Goal: Task Accomplishment & Management: Manage account settings

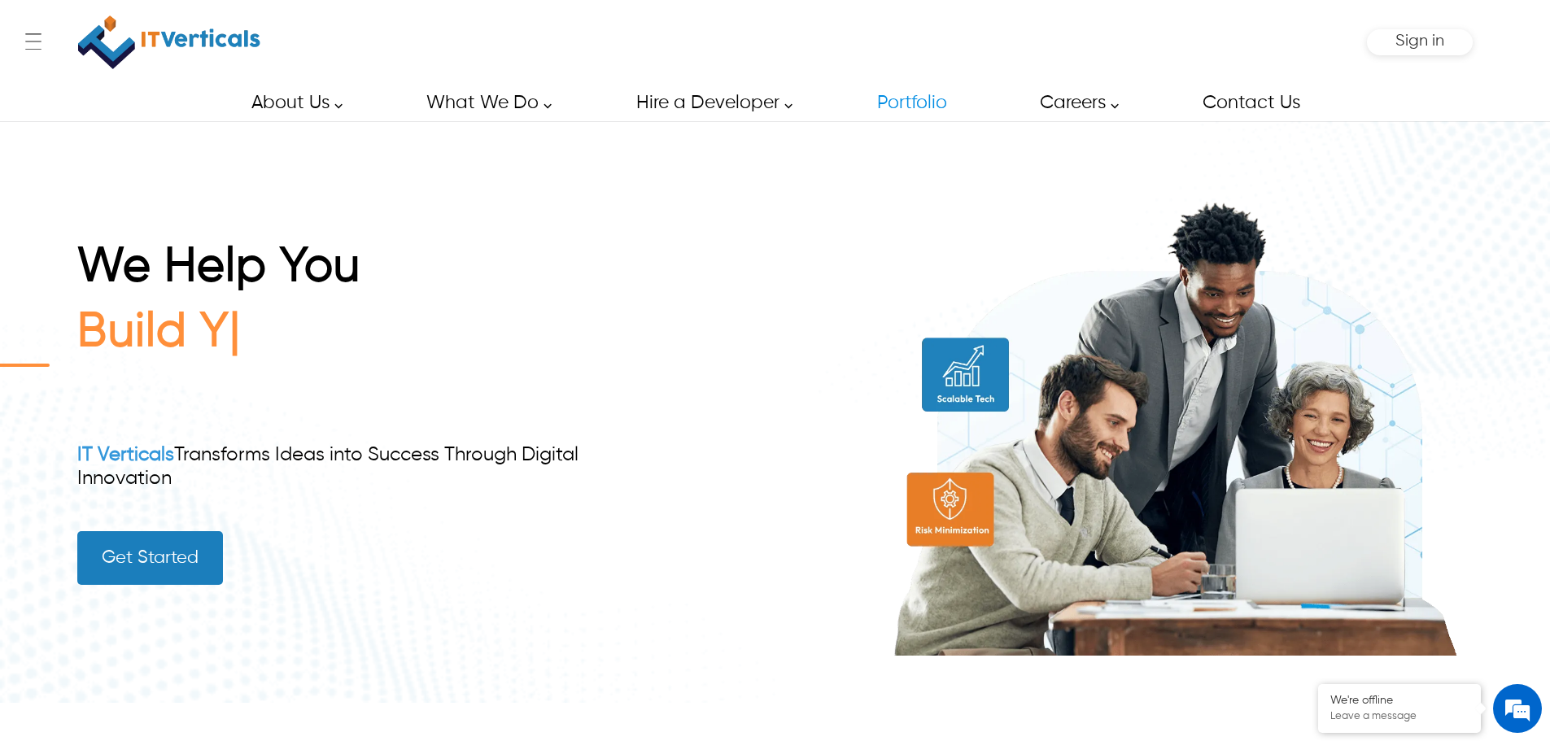
click at [644, 234] on div "We Help You Build Y IT Verticals Transforms Ideas into Success Through Digital …" at bounding box center [774, 411] width 1395 height 581
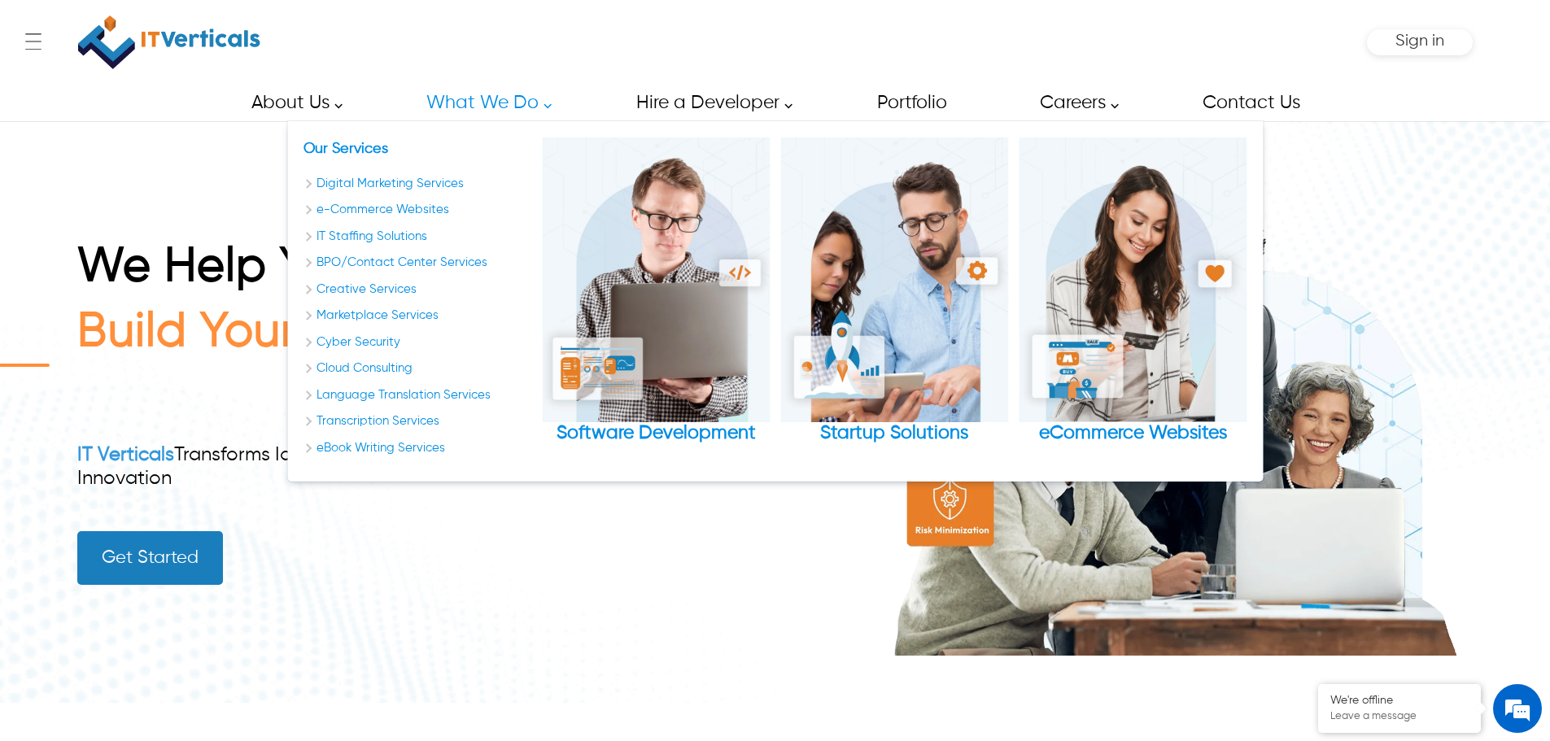
click at [564, 258] on h1 "We Help You" at bounding box center [356, 271] width 558 height 65
drag, startPoint x: 535, startPoint y: 179, endPoint x: 114, endPoint y: 284, distance: 434.4
click at [80, 284] on h1 "We Help You" at bounding box center [356, 271] width 558 height 65
click at [133, 244] on h1 "We Help You" at bounding box center [356, 271] width 558 height 65
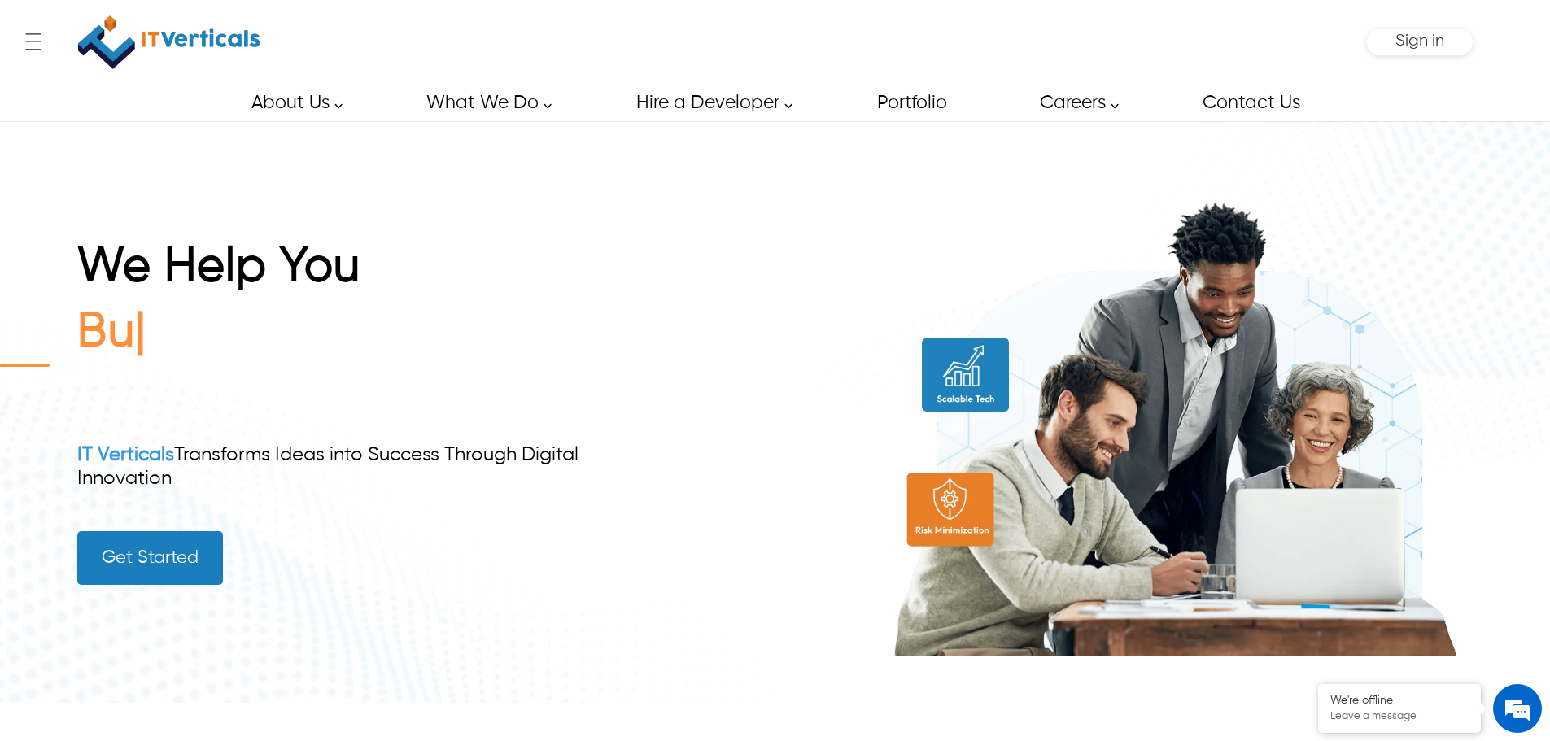
click at [164, 230] on div "We Help You Bu IT Verticals Transforms Ideas into Success Through Digital Innov…" at bounding box center [774, 411] width 1395 height 581
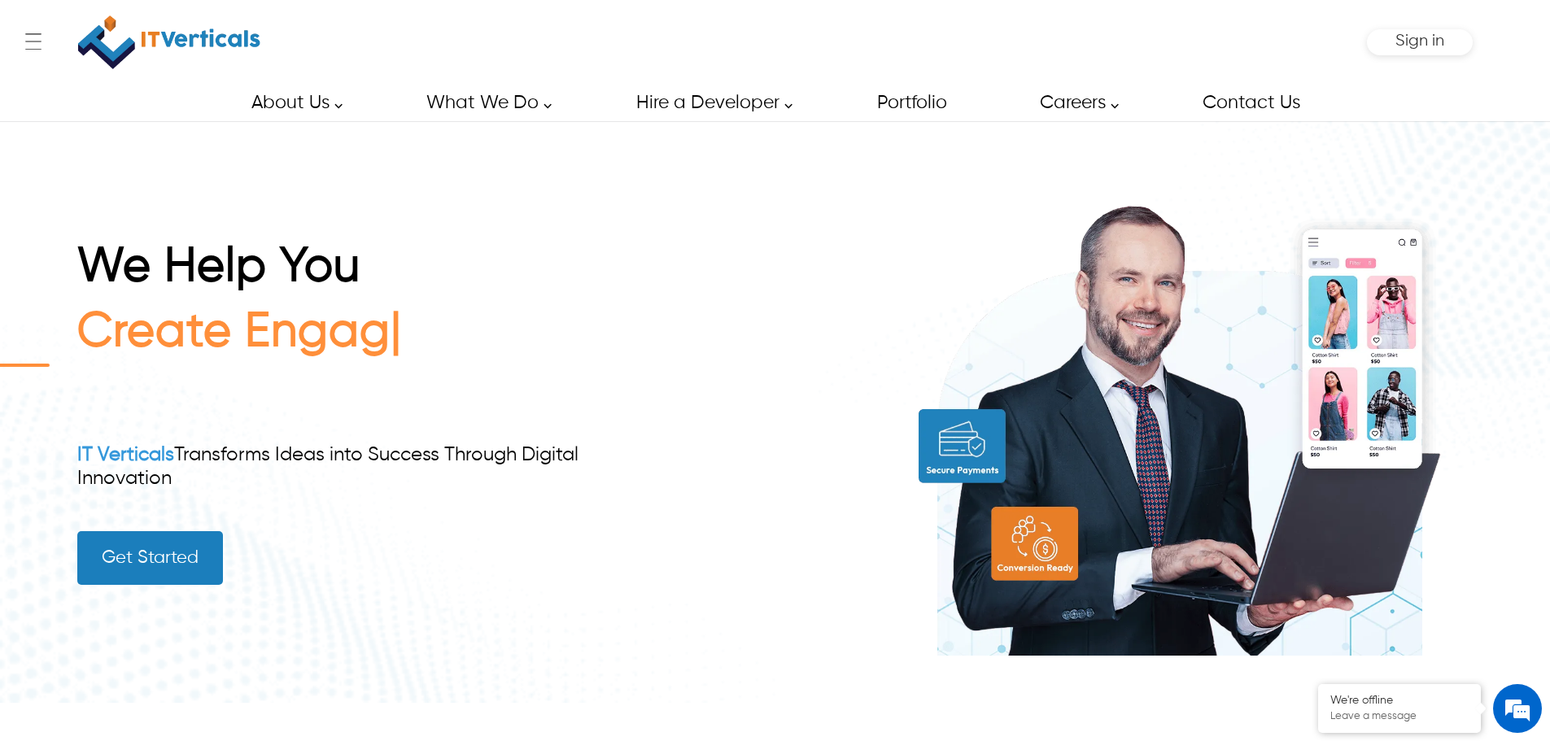
drag, startPoint x: 456, startPoint y: 235, endPoint x: 434, endPoint y: 550, distance: 315.7
click at [434, 550] on div "We Help You Create Engag IT Verticals Transforms Ideas into Success Through Dig…" at bounding box center [356, 412] width 558 height 346
click at [360, 440] on div "We Help You Create Engagin IT Verticals Transforms Ideas into Success Through D…" at bounding box center [356, 412] width 558 height 346
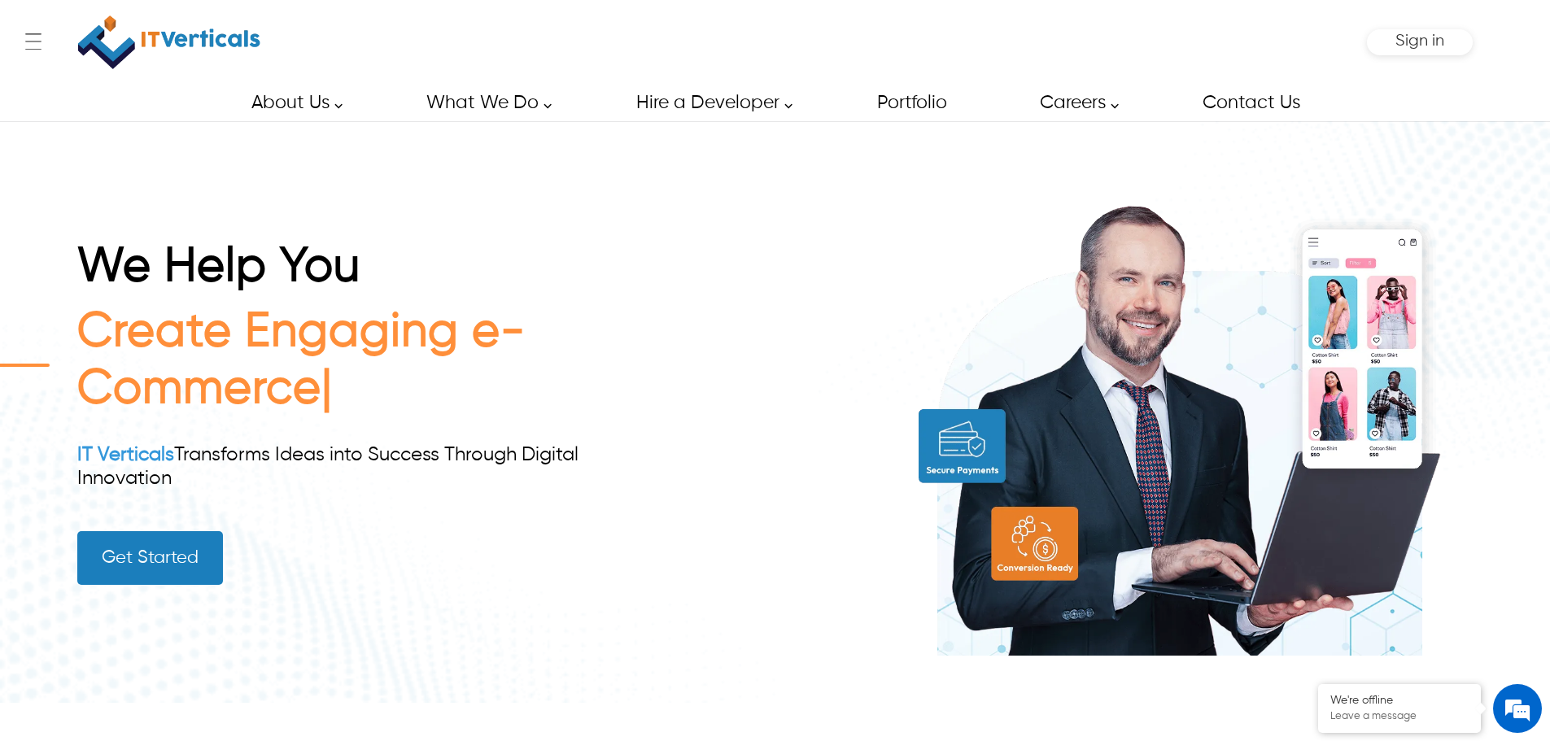
click at [1448, 49] on div "Sign in" at bounding box center [1420, 42] width 106 height 26
click at [1411, 44] on span "Sign in" at bounding box center [1419, 41] width 49 height 17
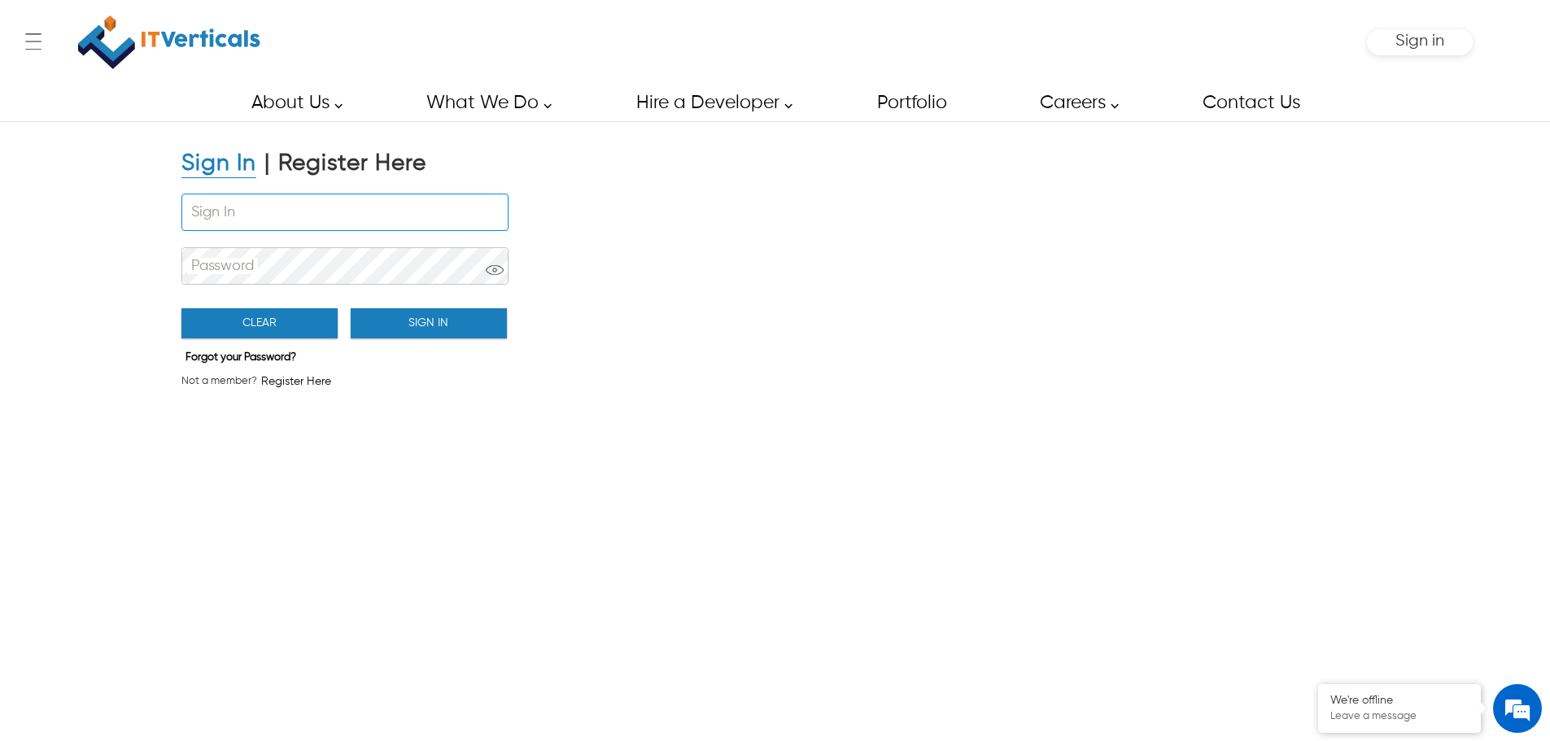
click at [311, 199] on div "Sign In" at bounding box center [343, 216] width 325 height 54
drag, startPoint x: 310, startPoint y: 207, endPoint x: 382, endPoint y: 208, distance: 71.6
click at [310, 207] on input "Sign In" at bounding box center [344, 212] width 325 height 36
paste input "**********"
type input "**********"
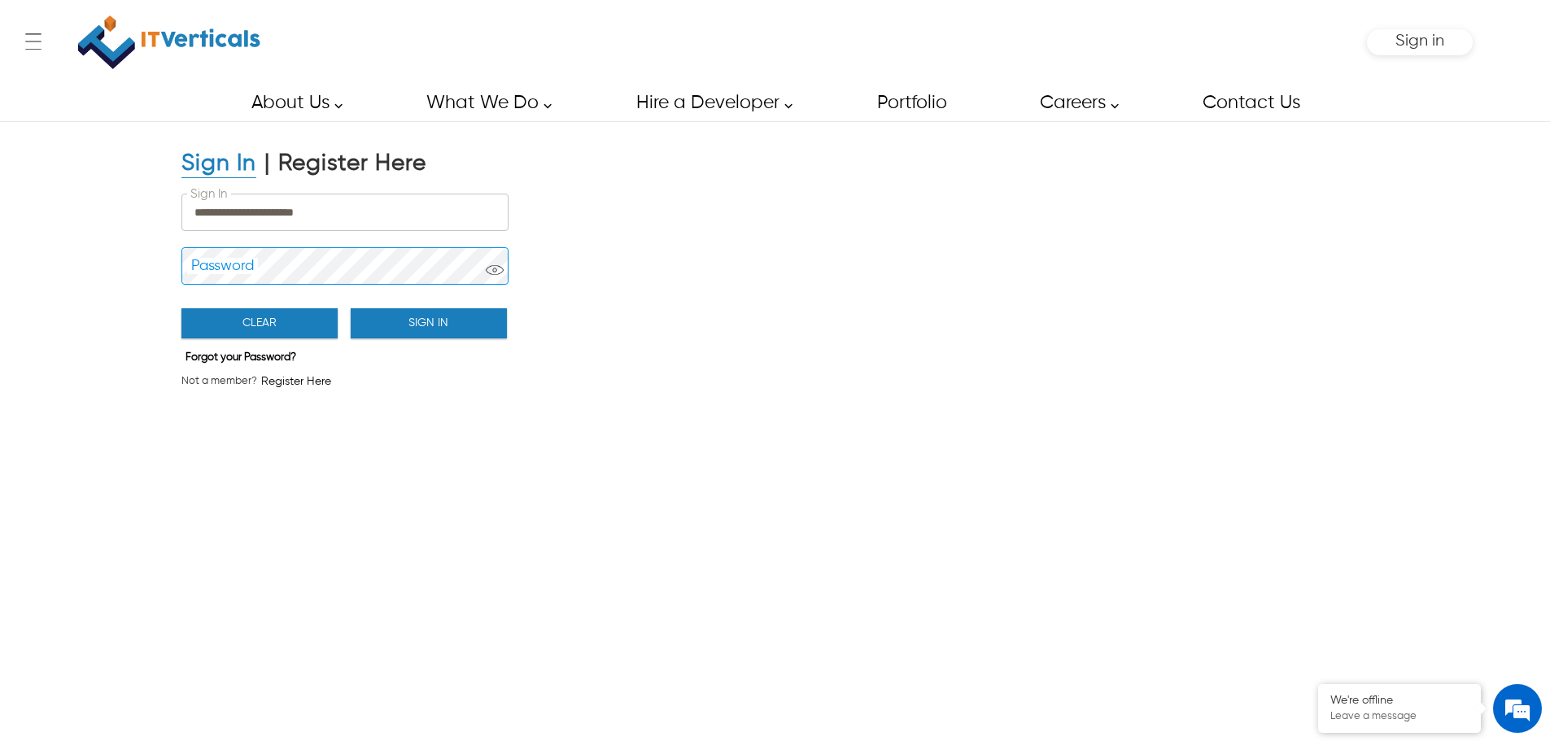
click at [456, 325] on button "Sign In" at bounding box center [429, 323] width 156 height 30
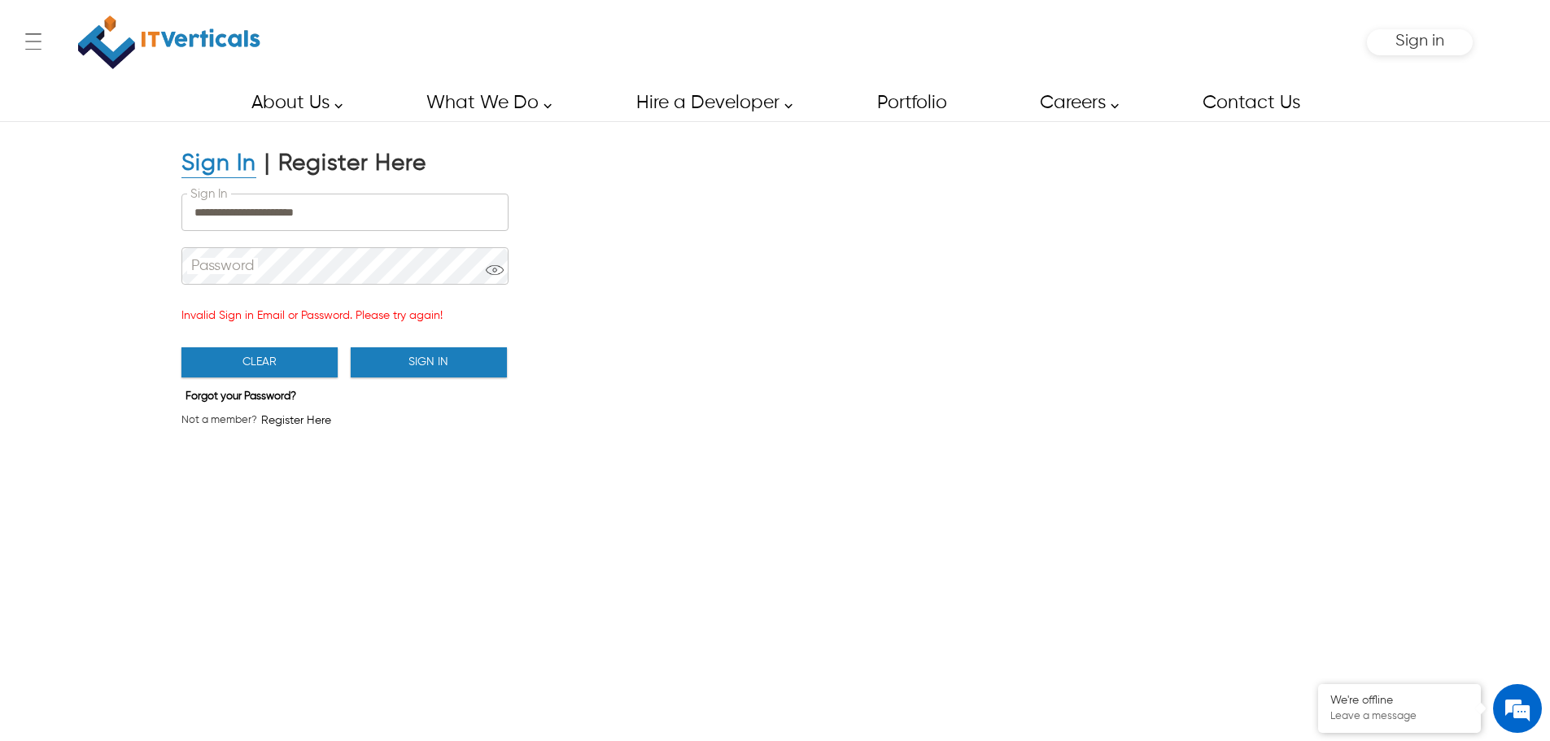
click at [447, 319] on div "**********" at bounding box center [343, 298] width 325 height 219
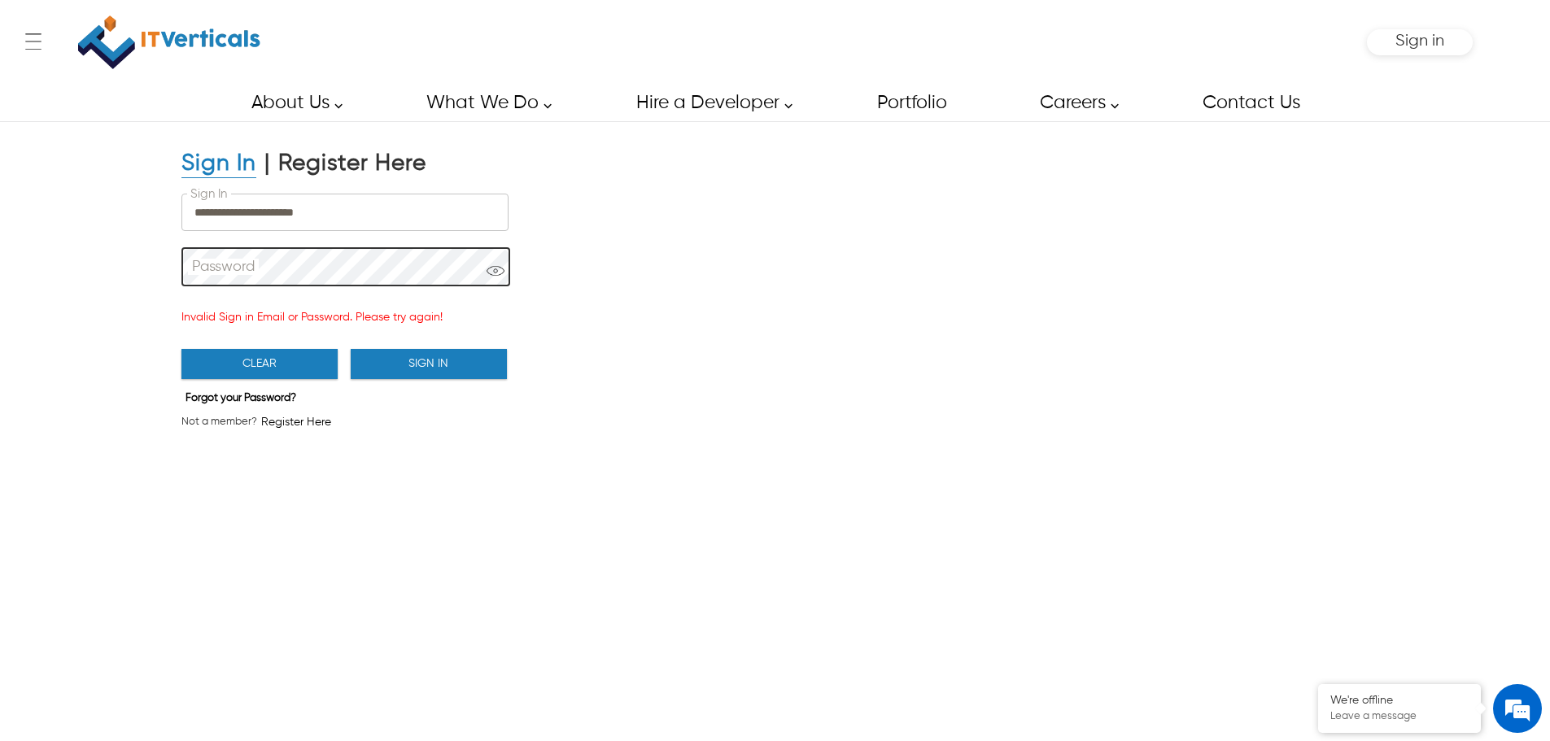
click at [501, 269] on span at bounding box center [496, 276] width 18 height 28
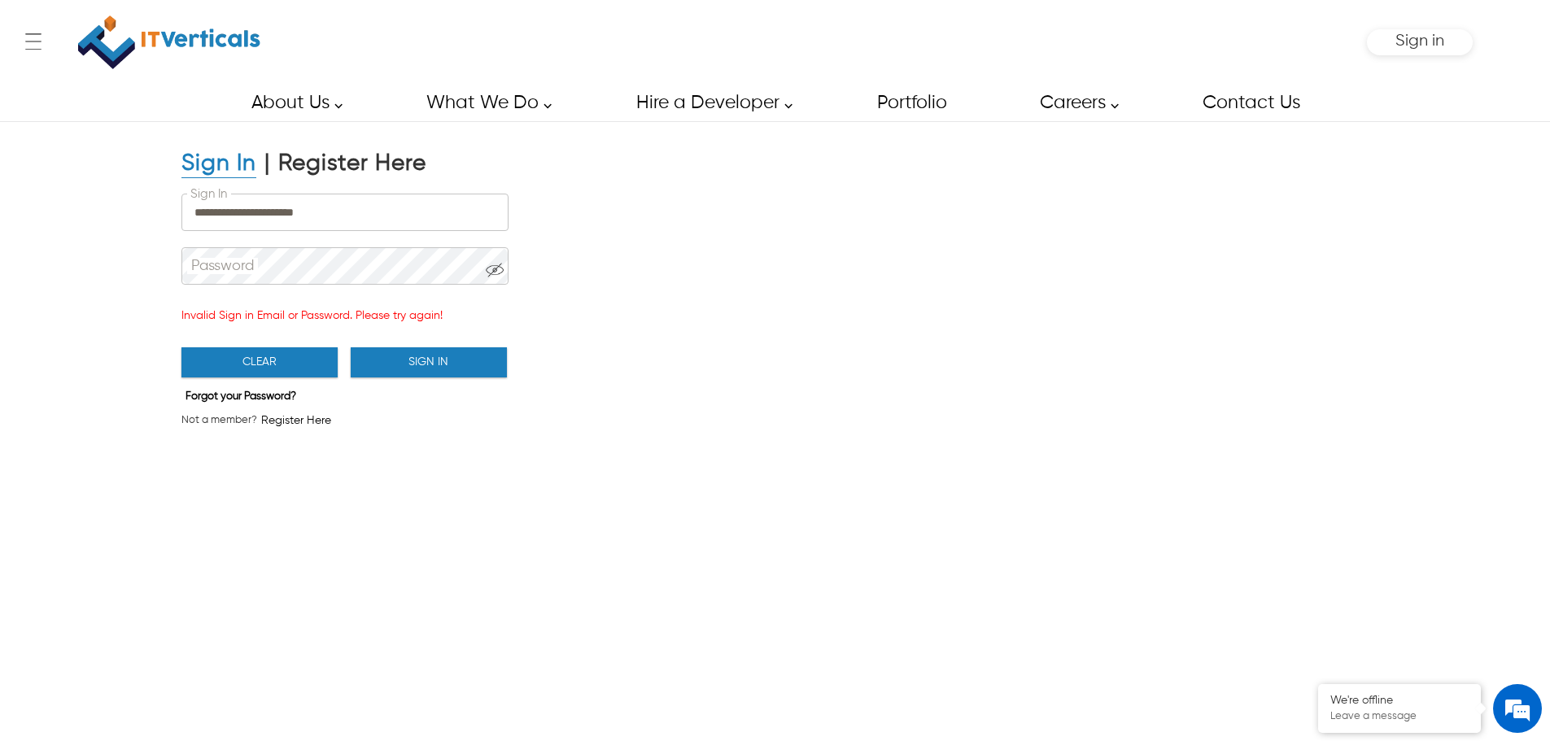
click at [626, 273] on div "**********" at bounding box center [425, 313] width 488 height 248
click at [429, 224] on input "**********" at bounding box center [344, 212] width 325 height 36
click at [729, 268] on div "**********" at bounding box center [775, 436] width 1550 height 630
drag, startPoint x: 596, startPoint y: 329, endPoint x: 527, endPoint y: 359, distance: 75.4
click at [572, 342] on div "**********" at bounding box center [425, 313] width 488 height 248
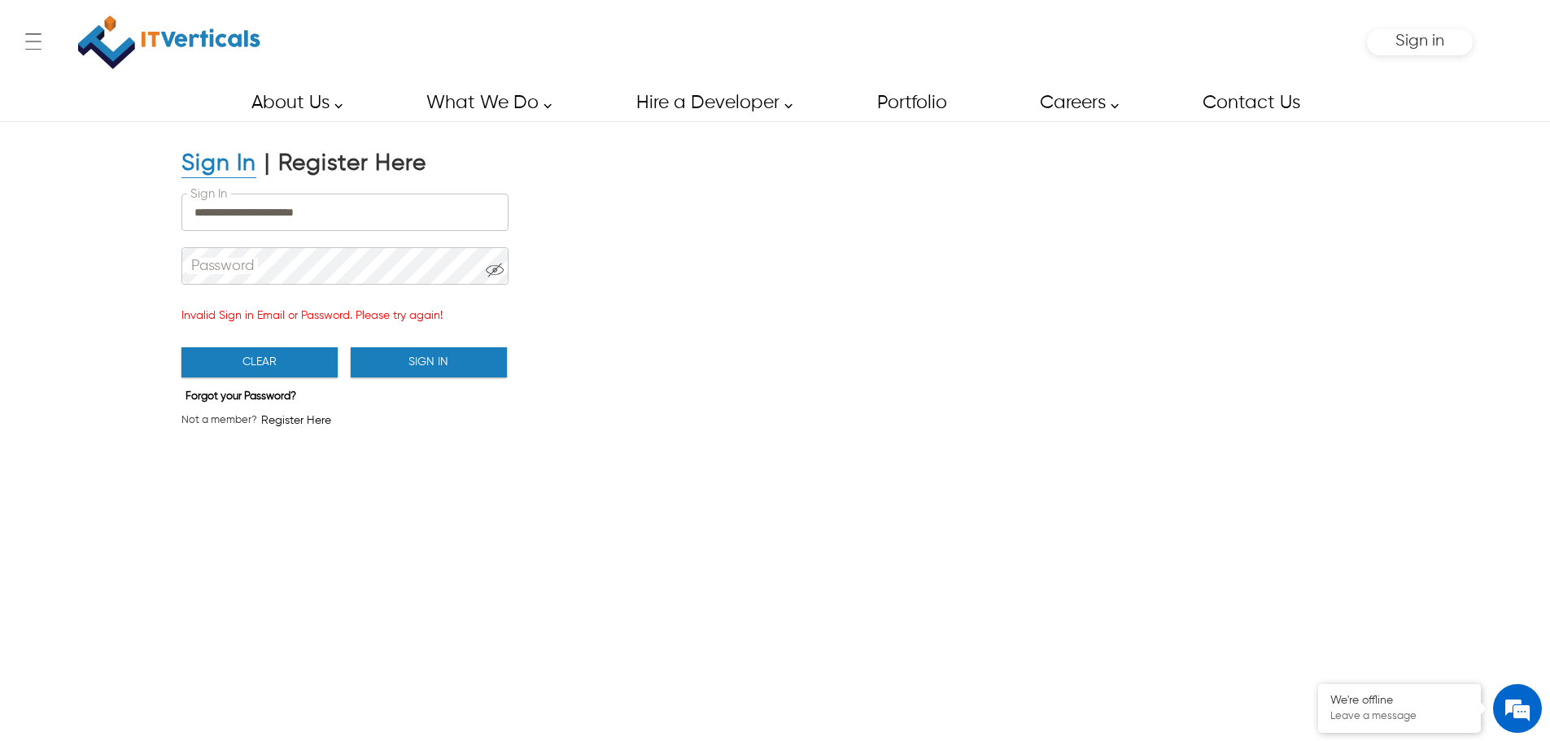
click at [461, 373] on button "Sign In" at bounding box center [429, 362] width 156 height 30
click at [404, 360] on button "Sign In" at bounding box center [429, 362] width 156 height 30
click at [568, 378] on div "**********" at bounding box center [425, 313] width 488 height 248
click at [166, 34] on img at bounding box center [169, 42] width 182 height 68
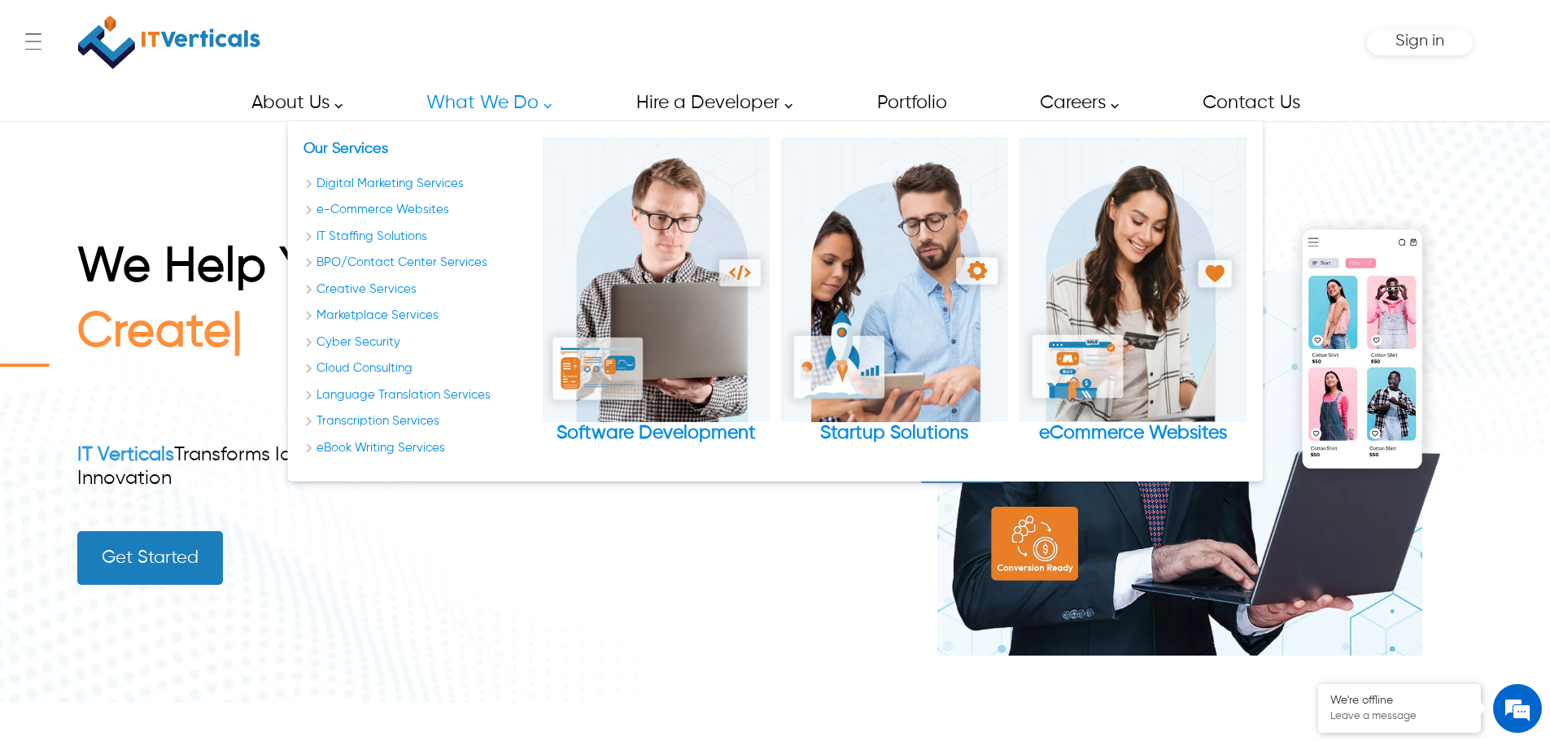
drag, startPoint x: 522, startPoint y: 333, endPoint x: 414, endPoint y: 517, distance: 214.1
click at [414, 517] on div "We Help You Create IT Verticals Transforms Ideas into Success Through Digital I…" at bounding box center [356, 412] width 558 height 346
click at [413, 517] on div "We Help You C IT Verticals Transforms Ideas into Success Through Digital Innova…" at bounding box center [356, 412] width 558 height 346
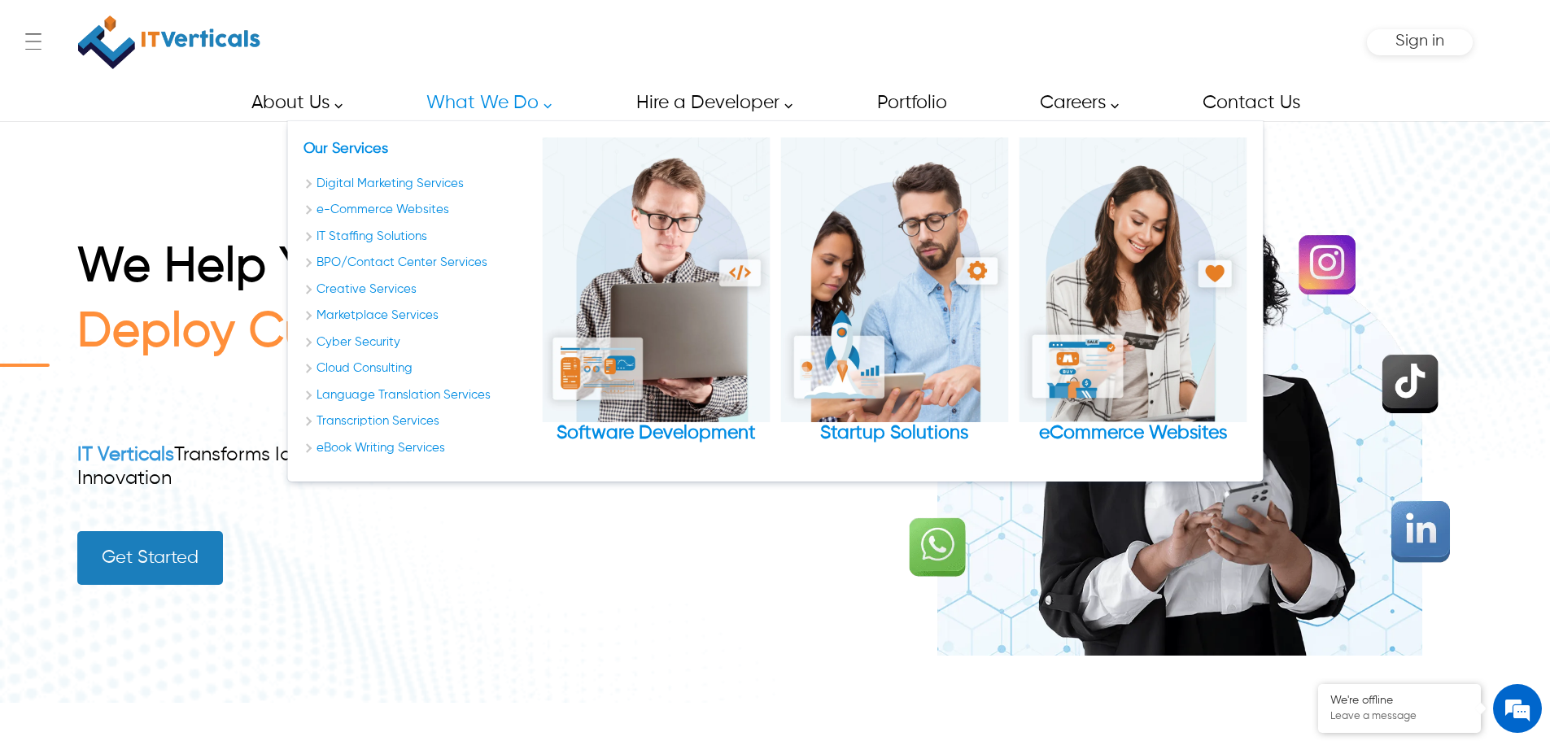
drag, startPoint x: 573, startPoint y: 303, endPoint x: 517, endPoint y: 617, distance: 318.3
click at [517, 618] on div "We Help You Deploy Cust IT Verticals Transforms Ideas into Success Through Digi…" at bounding box center [774, 411] width 1395 height 581
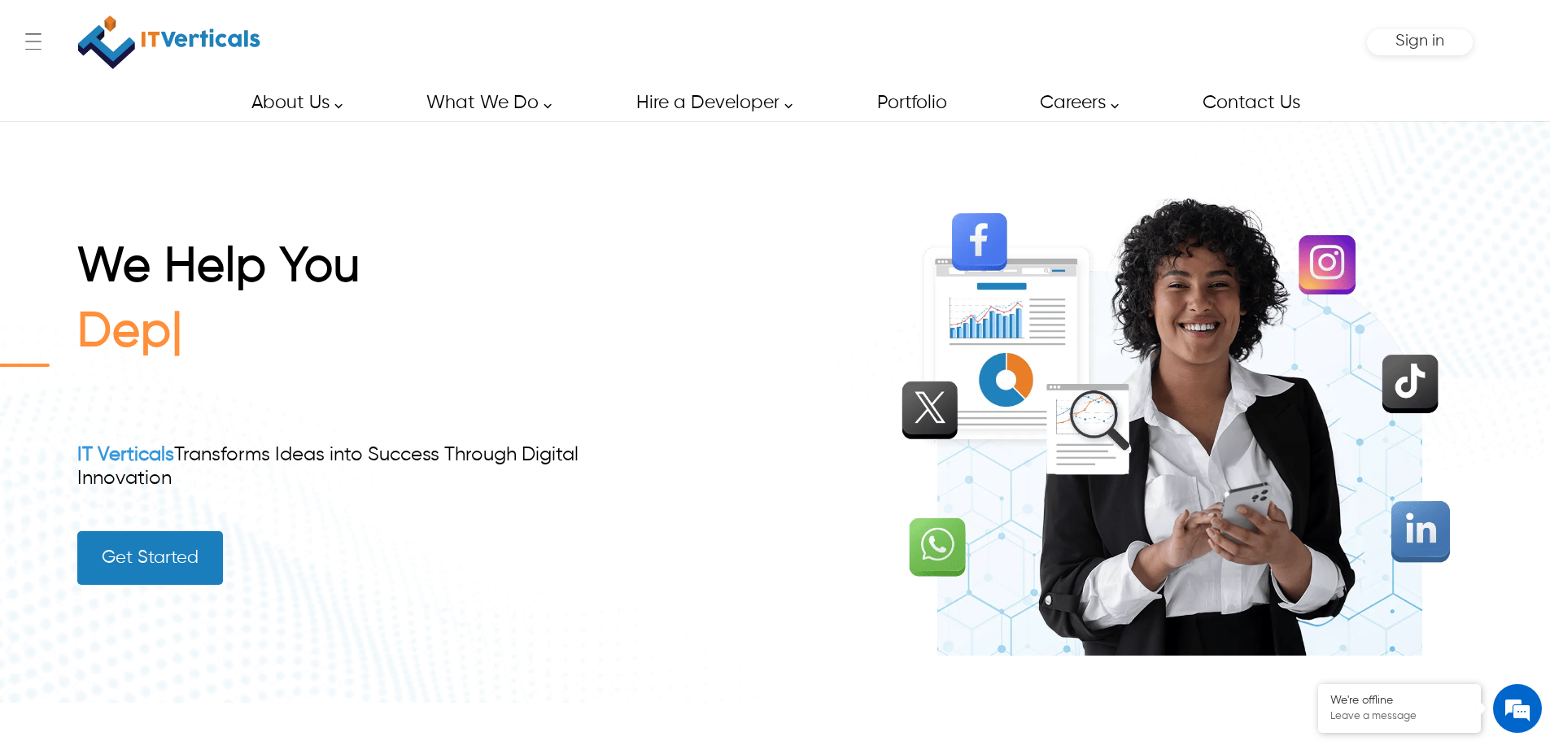
click at [493, 582] on div "We Help You Dep IT Verticals Transforms Ideas into Success Through Digital Inno…" at bounding box center [356, 412] width 558 height 346
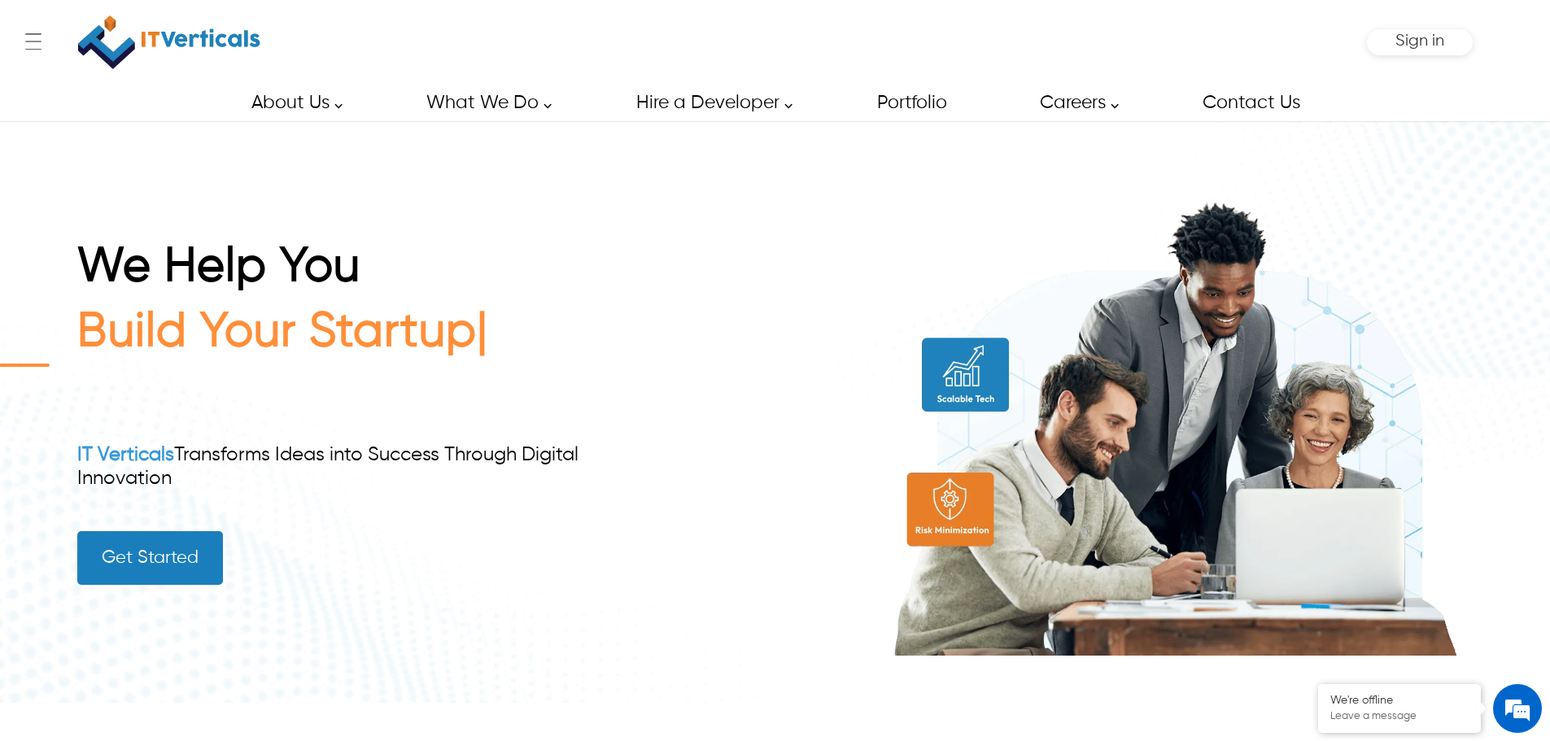
click at [653, 282] on div "We Help You Build Your Startup IT Verticals Transforms Ideas into Success Throu…" at bounding box center [774, 411] width 1395 height 581
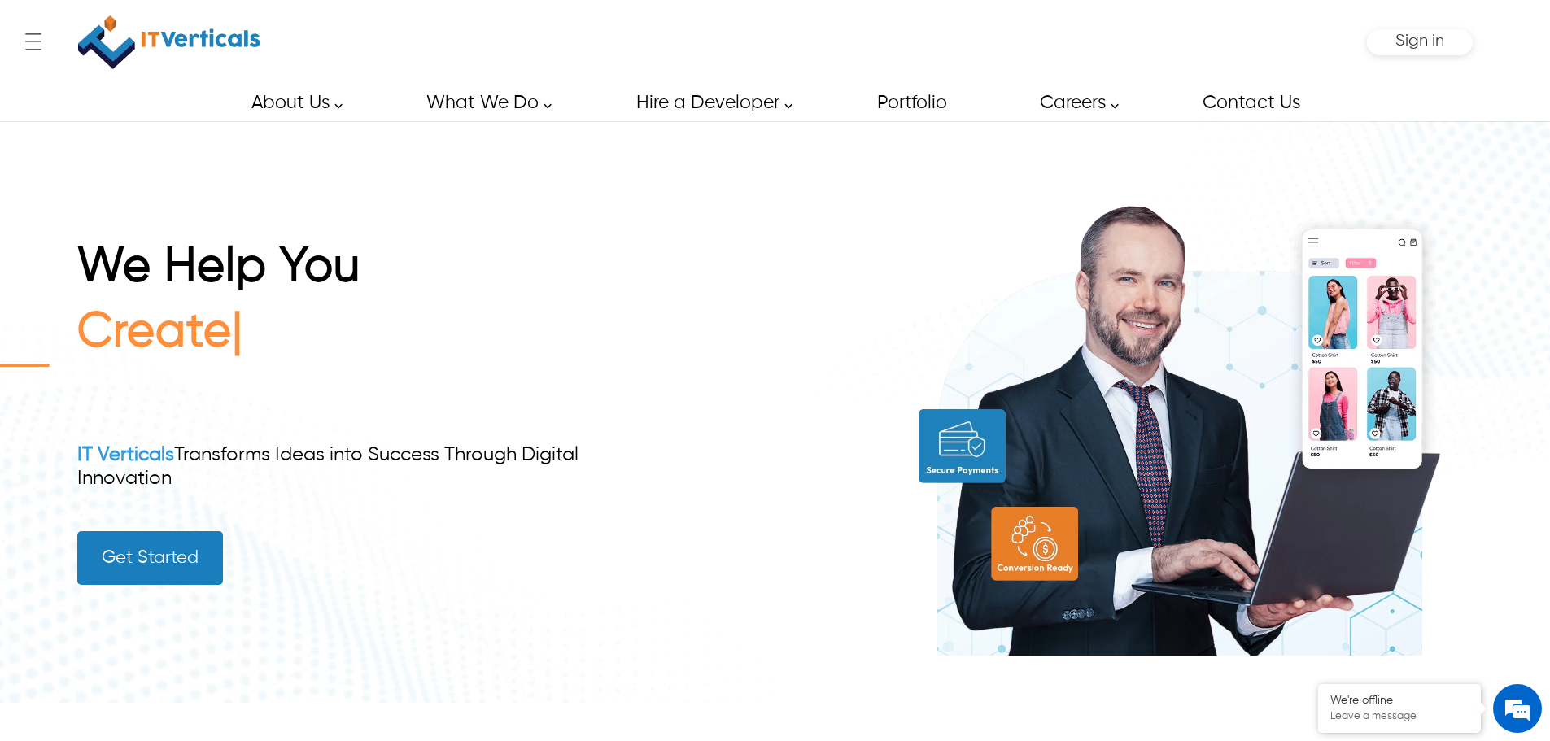
click at [1390, 48] on div "Sign in" at bounding box center [1420, 42] width 106 height 26
click at [1411, 49] on span "Sign in" at bounding box center [1419, 41] width 49 height 17
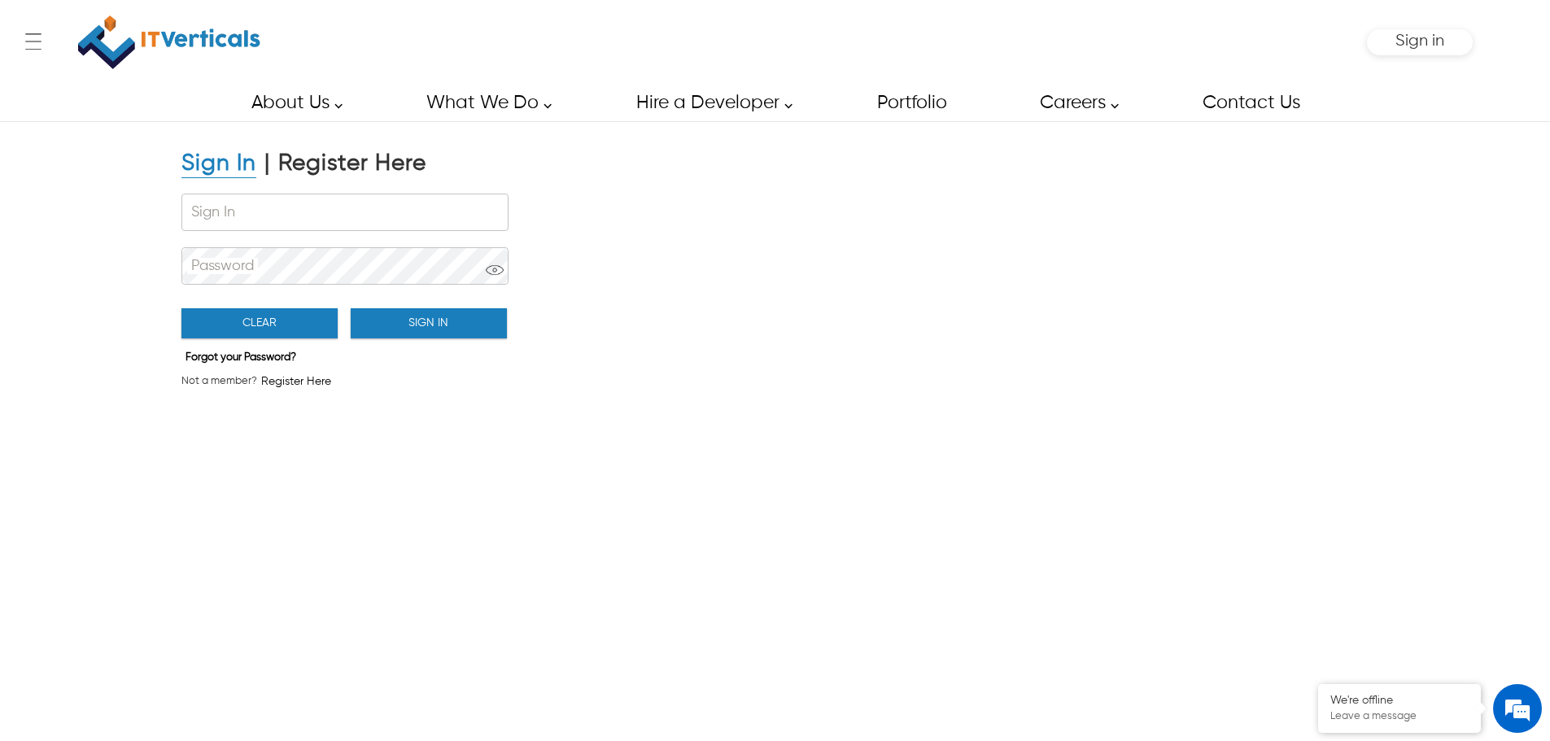
click at [421, 513] on div "Sign In | Register Here Sign In Password Clear Sign In Forgot your Password? No…" at bounding box center [775, 436] width 1550 height 630
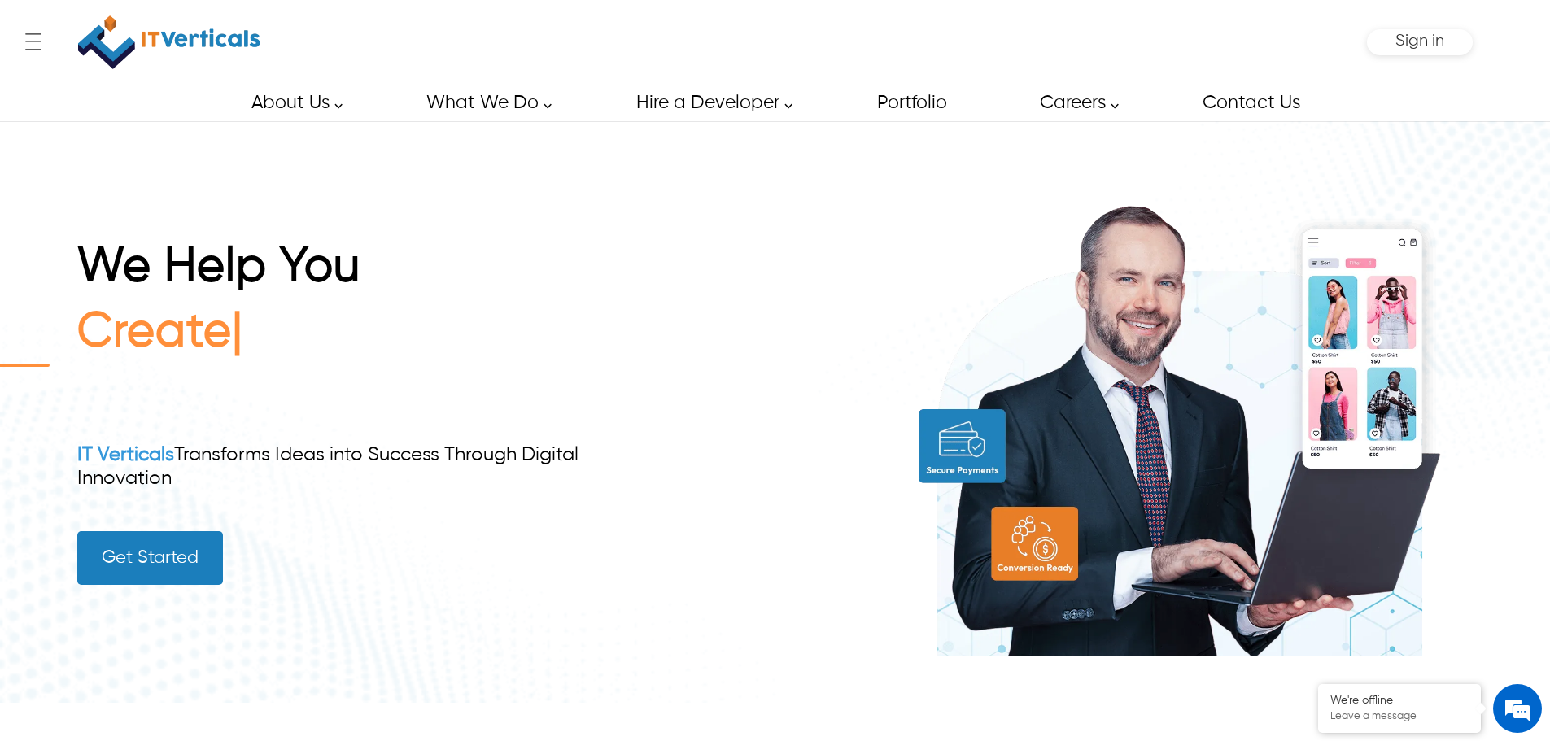
drag, startPoint x: 149, startPoint y: 239, endPoint x: 186, endPoint y: 238, distance: 36.6
click at [149, 239] on h1 "We Help You" at bounding box center [356, 271] width 558 height 65
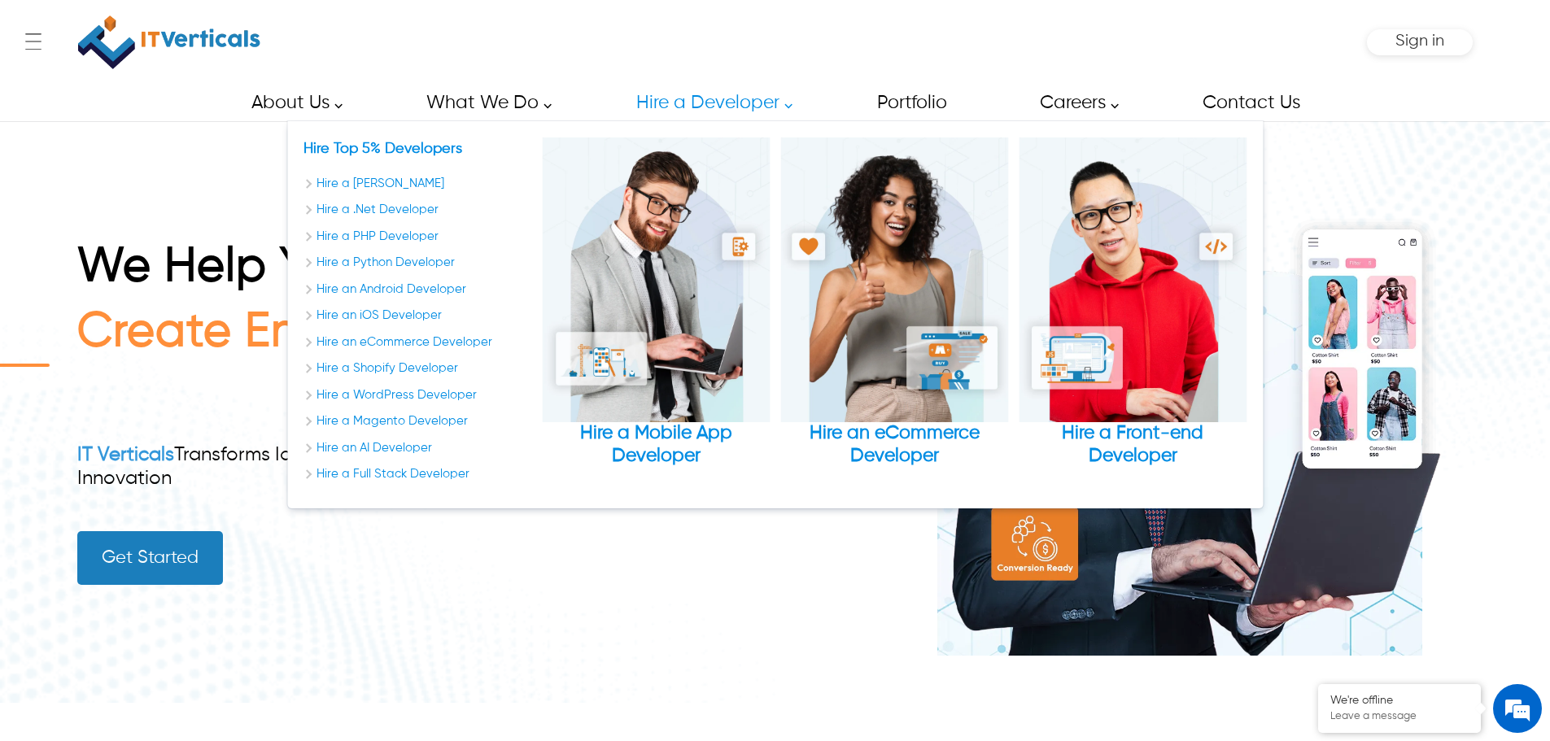
drag, startPoint x: 605, startPoint y: 240, endPoint x: 378, endPoint y: 626, distance: 447.1
click at [378, 626] on div "We Help You Create Eng IT Verticals Transforms Ideas into Success Through Digit…" at bounding box center [774, 411] width 1395 height 581
